Goal: Task Accomplishment & Management: Manage account settings

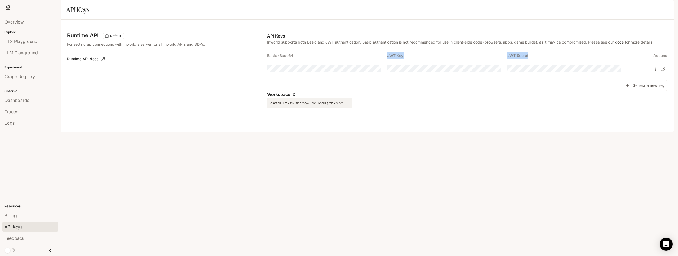
drag, startPoint x: 429, startPoint y: 75, endPoint x: 579, endPoint y: 80, distance: 150.2
click at [551, 75] on table "Basic (Base64) JWT Key JWT Secret Actions" at bounding box center [467, 62] width 400 height 26
click at [482, 73] on button "button" at bounding box center [486, 68] width 9 height 9
click at [483, 73] on button "button" at bounding box center [486, 68] width 9 height 9
click at [372, 73] on button "Copy Basic (Base64)" at bounding box center [375, 68] width 9 height 9
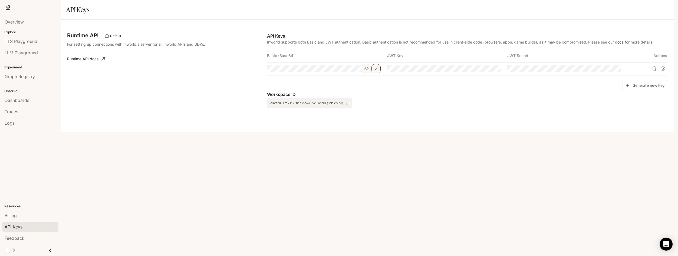
click at [374, 71] on icon "Copy Basic (Base64)" at bounding box center [376, 69] width 4 height 4
click at [366, 71] on icon "button" at bounding box center [366, 69] width 4 height 4
click at [607, 70] on icon "button" at bounding box center [606, 68] width 4 height 3
click at [607, 71] on icon "button" at bounding box center [606, 69] width 4 height 4
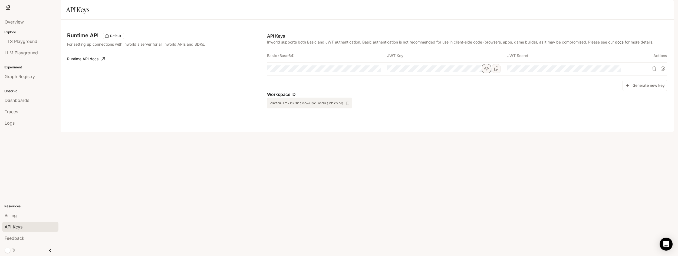
click at [487, 71] on icon "button" at bounding box center [486, 69] width 4 height 4
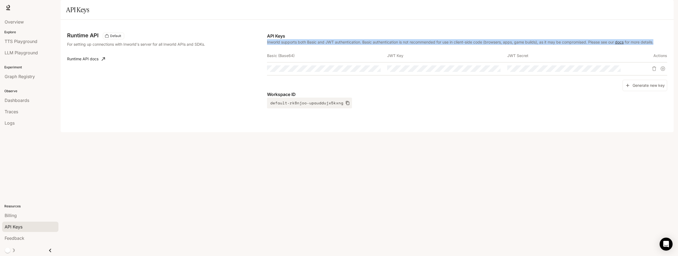
drag, startPoint x: 477, startPoint y: 45, endPoint x: 477, endPoint y: 62, distance: 17.0
click at [477, 62] on div "Runtime API Default For setting up connections with Inworld's server for all In…" at bounding box center [367, 76] width 600 height 100
click at [477, 63] on div "API Keys Inworld supports both Basic and JWT authentication. Basic authenticati…" at bounding box center [467, 71] width 400 height 76
drag, startPoint x: 478, startPoint y: 59, endPoint x: 480, endPoint y: 40, distance: 18.8
click at [480, 40] on div "Runtime API Default For setting up connections with Inworld's server for all In…" at bounding box center [367, 76] width 613 height 112
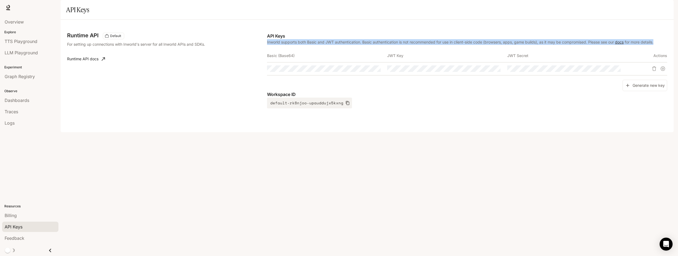
click at [516, 39] on p "API Keys" at bounding box center [467, 36] width 400 height 6
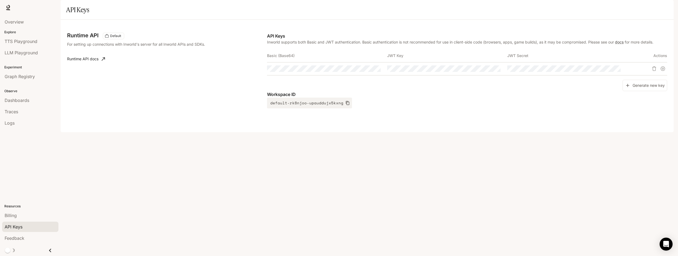
click at [536, 39] on p "API Keys" at bounding box center [467, 36] width 400 height 6
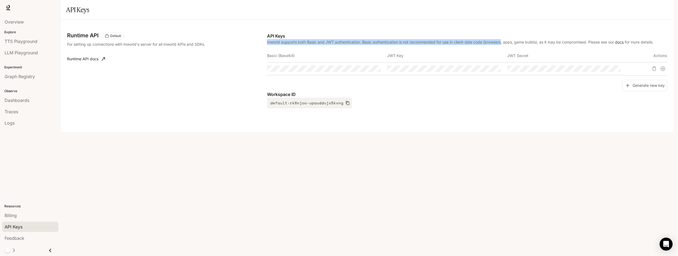
drag, startPoint x: 536, startPoint y: 54, endPoint x: 495, endPoint y: 54, distance: 41.4
click at [495, 54] on div "API Keys Inworld supports both Basic and JWT authentication. Basic authenticati…" at bounding box center [467, 71] width 400 height 76
click at [495, 45] on p "Inworld supports both Basic and JWT authentication. Basic authentication is not…" at bounding box center [467, 42] width 400 height 6
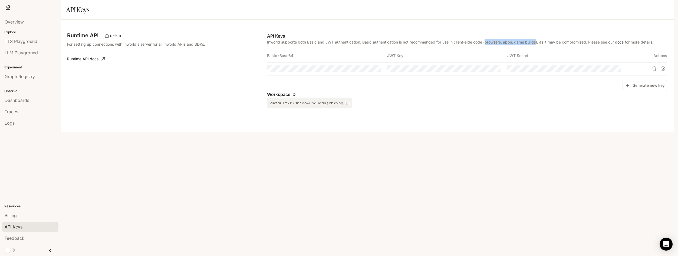
drag, startPoint x: 495, startPoint y: 54, endPoint x: 542, endPoint y: 54, distance: 47.9
click at [542, 45] on p "Inworld supports both Basic and JWT authentication. Basic authentication is not…" at bounding box center [467, 42] width 400 height 6
click at [544, 45] on p "Inworld supports both Basic and JWT authentication. Basic authentication is not…" at bounding box center [467, 42] width 400 height 6
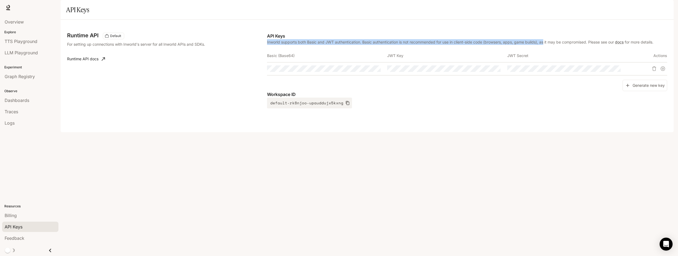
drag, startPoint x: 544, startPoint y: 54, endPoint x: 629, endPoint y: 53, distance: 84.9
click at [629, 53] on div "API Keys Inworld supports both Basic and JWT authentication. Basic authenticati…" at bounding box center [467, 71] width 400 height 76
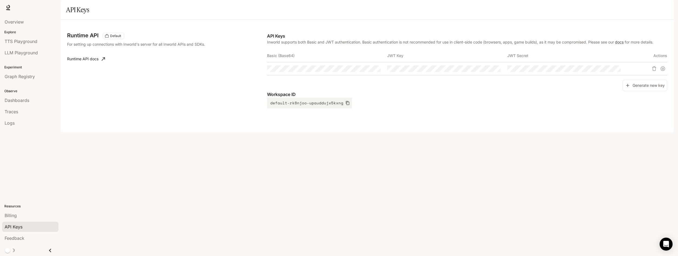
click at [645, 45] on p "Inworld supports both Basic and JWT authentication. Basic authentication is not…" at bounding box center [467, 42] width 400 height 6
drag, startPoint x: 645, startPoint y: 56, endPoint x: 542, endPoint y: 55, distance: 103.0
click at [550, 45] on p "Inworld supports both Basic and JWT authentication. Basic authentication is not…" at bounding box center [467, 42] width 400 height 6
click at [542, 45] on p "Inworld supports both Basic and JWT authentication. Basic authentication is not…" at bounding box center [467, 42] width 400 height 6
click at [367, 45] on p "Inworld supports both Basic and JWT authentication. Basic authentication is not…" at bounding box center [467, 42] width 400 height 6
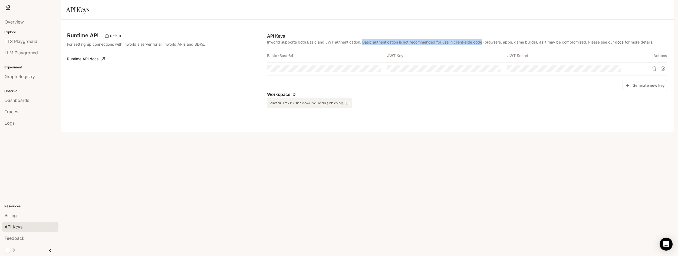
drag, startPoint x: 367, startPoint y: 54, endPoint x: 475, endPoint y: 55, distance: 107.9
click at [479, 45] on p "Inworld supports both Basic and JWT authentication. Basic authentication is not…" at bounding box center [467, 42] width 400 height 6
click at [451, 45] on p "Inworld supports both Basic and JWT authentication. Basic authentication is not…" at bounding box center [467, 42] width 400 height 6
click at [484, 108] on div "Workspace ID default-rk8njoo-upauddujx5kxng" at bounding box center [467, 99] width 400 height 17
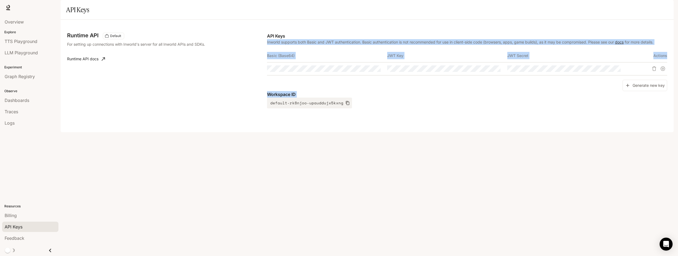
drag, startPoint x: 499, startPoint y: 49, endPoint x: 495, endPoint y: 130, distance: 80.4
click at [495, 126] on div "Runtime API Default For setting up connections with Inworld's server for all In…" at bounding box center [367, 76] width 600 height 100
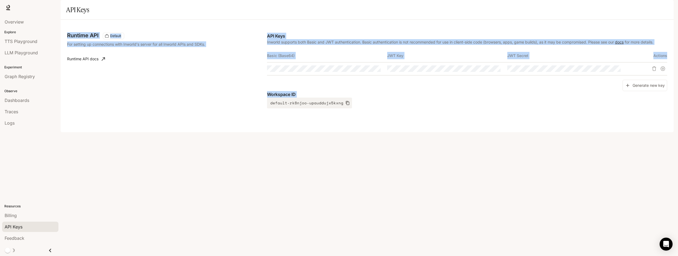
drag, startPoint x: 496, startPoint y: 132, endPoint x: 488, endPoint y: 22, distance: 110.8
click at [488, 23] on main "Portal Overview Explore TTS Playground LLM Playground Experiment Graph Registry…" at bounding box center [367, 66] width 613 height 132
click at [491, 15] on div "API Keys" at bounding box center [367, 9] width 602 height 11
drag, startPoint x: 491, startPoint y: 22, endPoint x: 511, endPoint y: 158, distance: 137.5
click at [511, 132] on main "Portal Overview Explore TTS Playground LLM Playground Experiment Graph Registry…" at bounding box center [367, 66] width 613 height 132
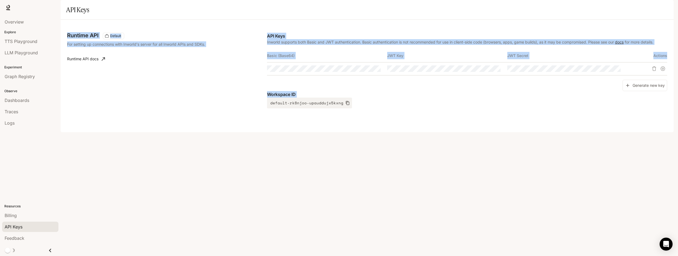
click at [511, 132] on div "Runtime API Default For setting up connections with Inworld's server for all In…" at bounding box center [367, 76] width 613 height 112
